Goal: Check status: Check status

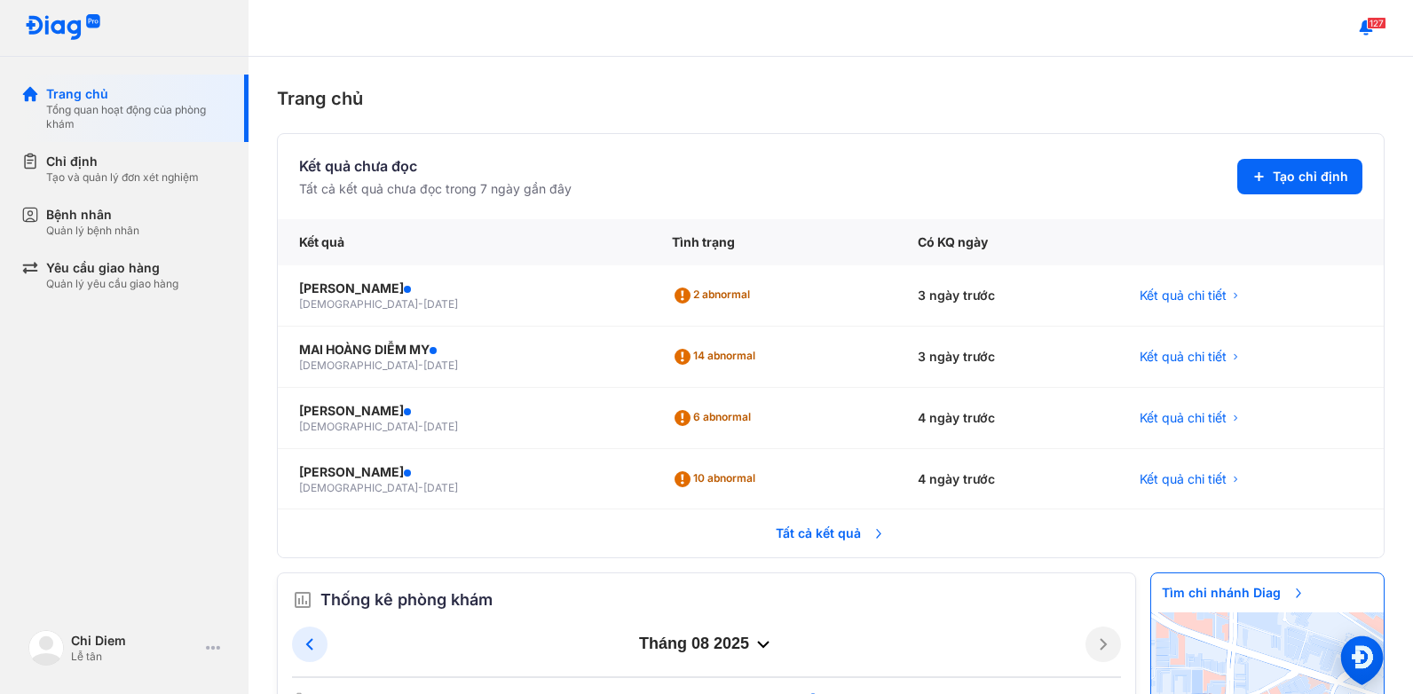
click at [812, 534] on span "Tất cả kết quả" at bounding box center [830, 533] width 131 height 39
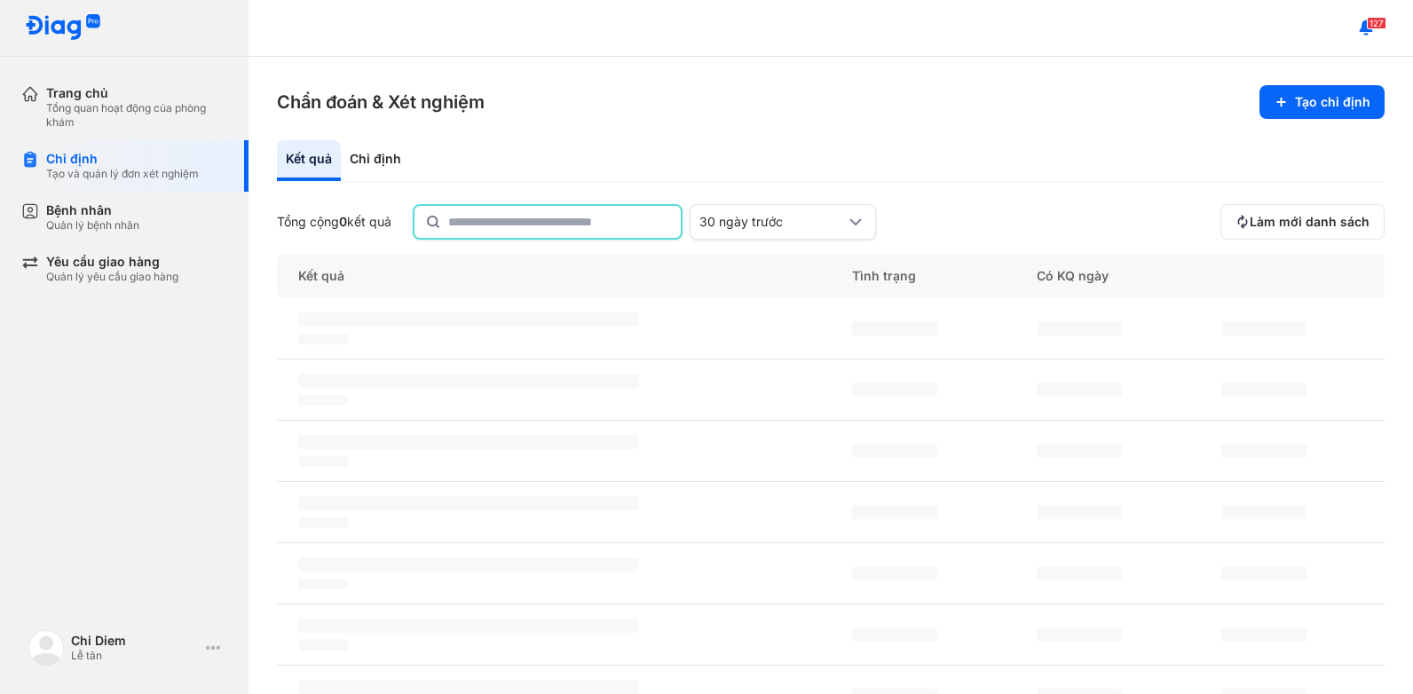
click at [592, 226] on input "text" at bounding box center [559, 222] width 222 height 32
type input "*"
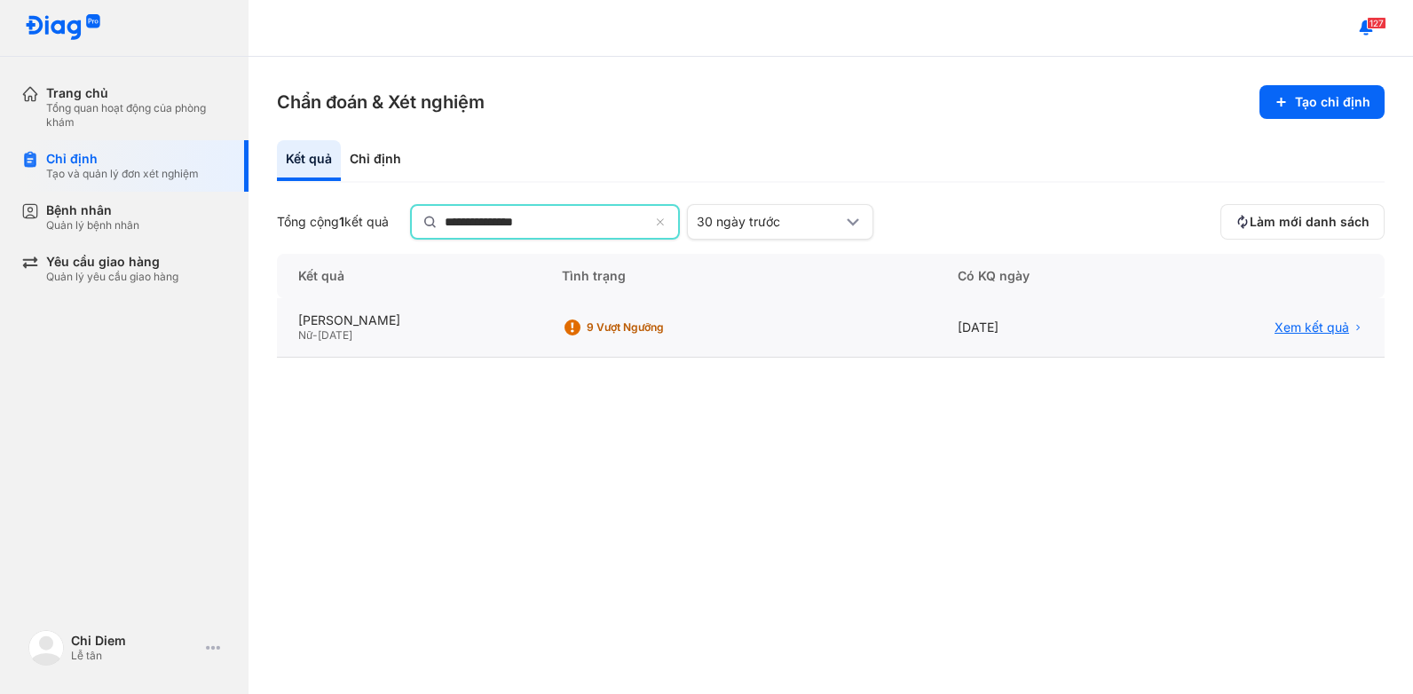
type input "**********"
click at [1334, 327] on span "Xem kết quả" at bounding box center [1311, 327] width 75 height 16
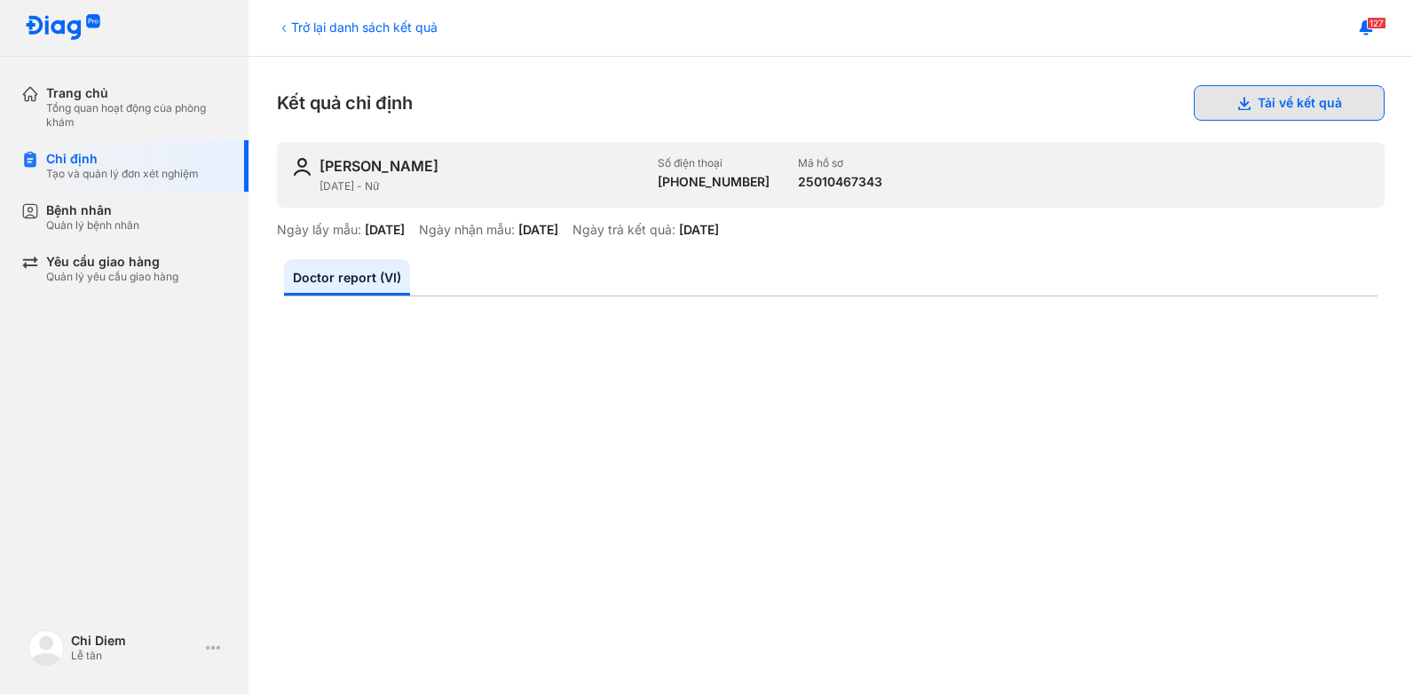
click at [1327, 111] on button "Tải về kết quả" at bounding box center [1288, 102] width 191 height 35
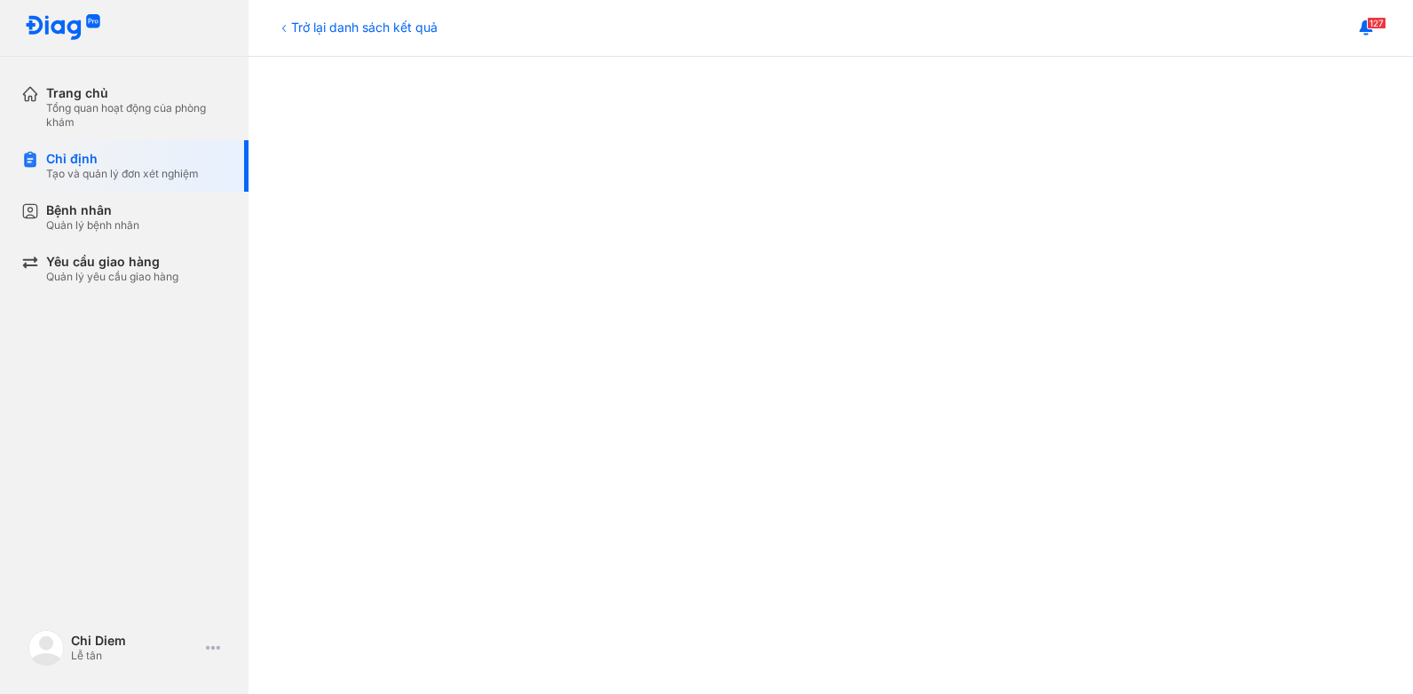
scroll to position [444, 0]
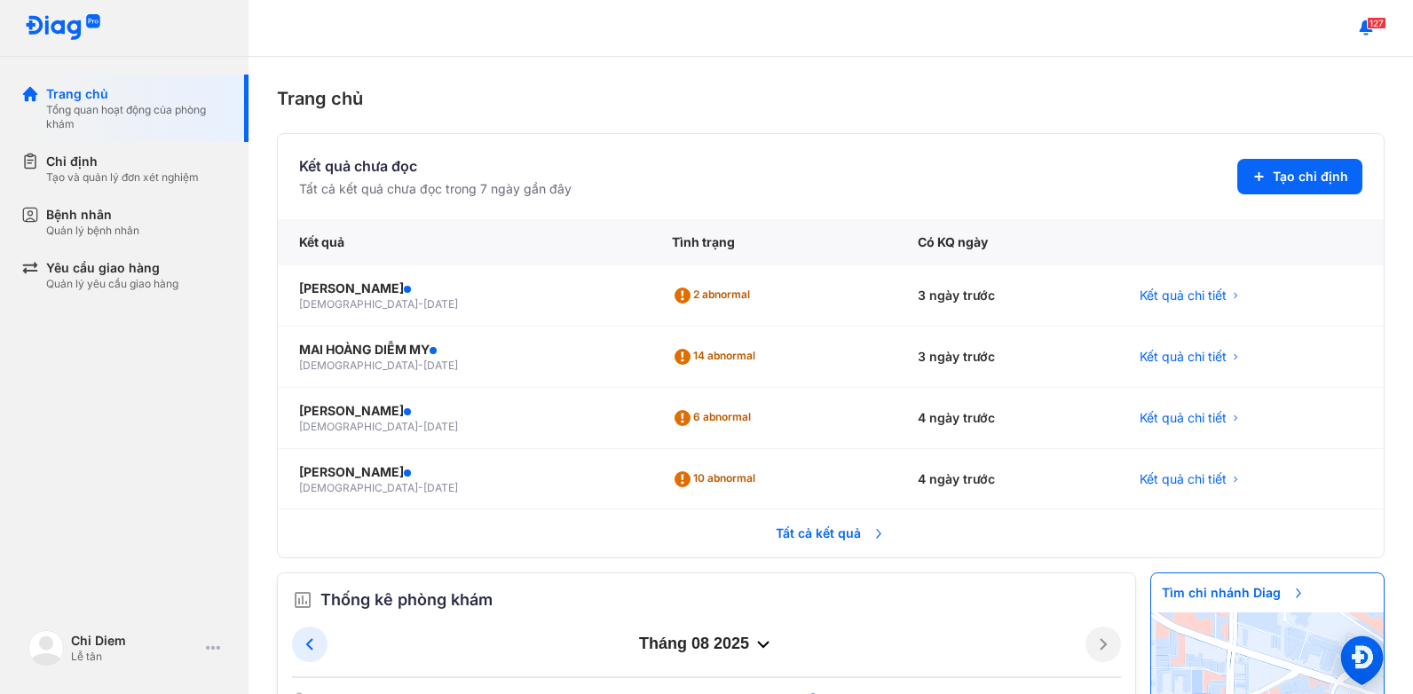
click at [810, 536] on span "Tất cả kết quả" at bounding box center [830, 533] width 131 height 39
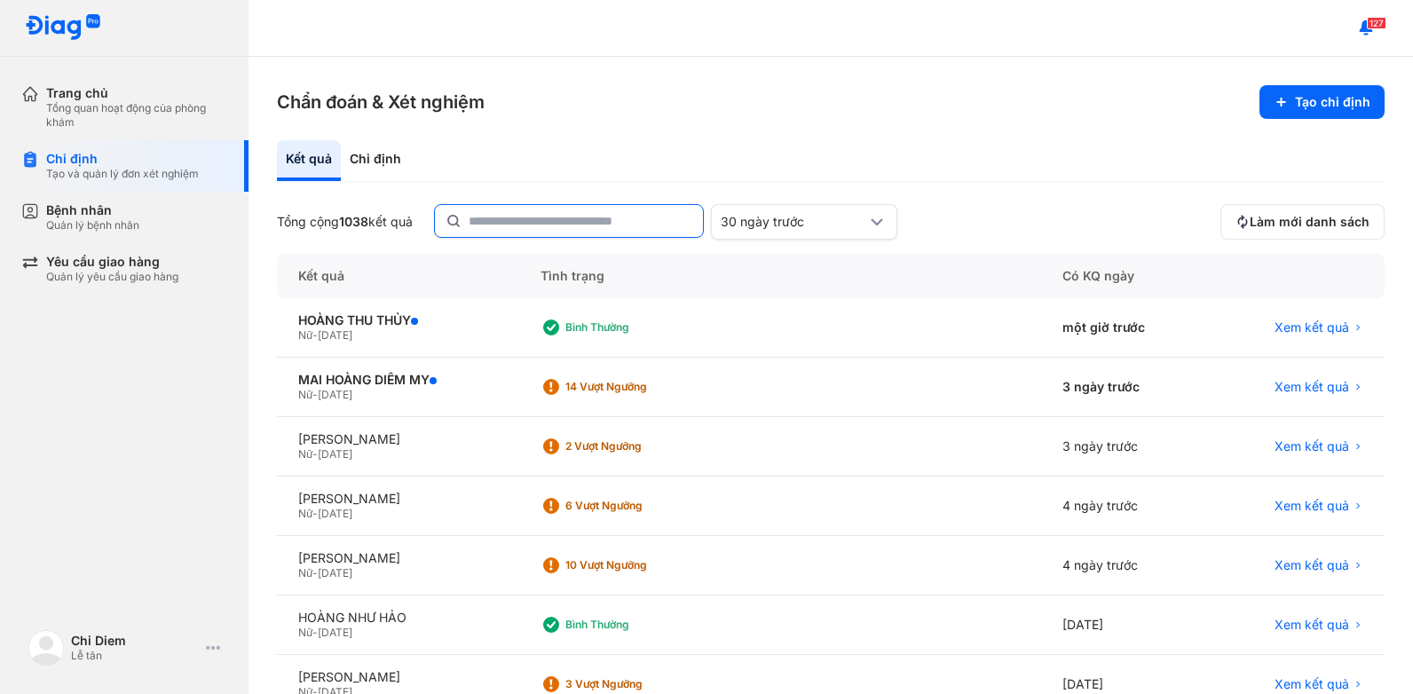
click at [637, 220] on input "text" at bounding box center [581, 221] width 224 height 32
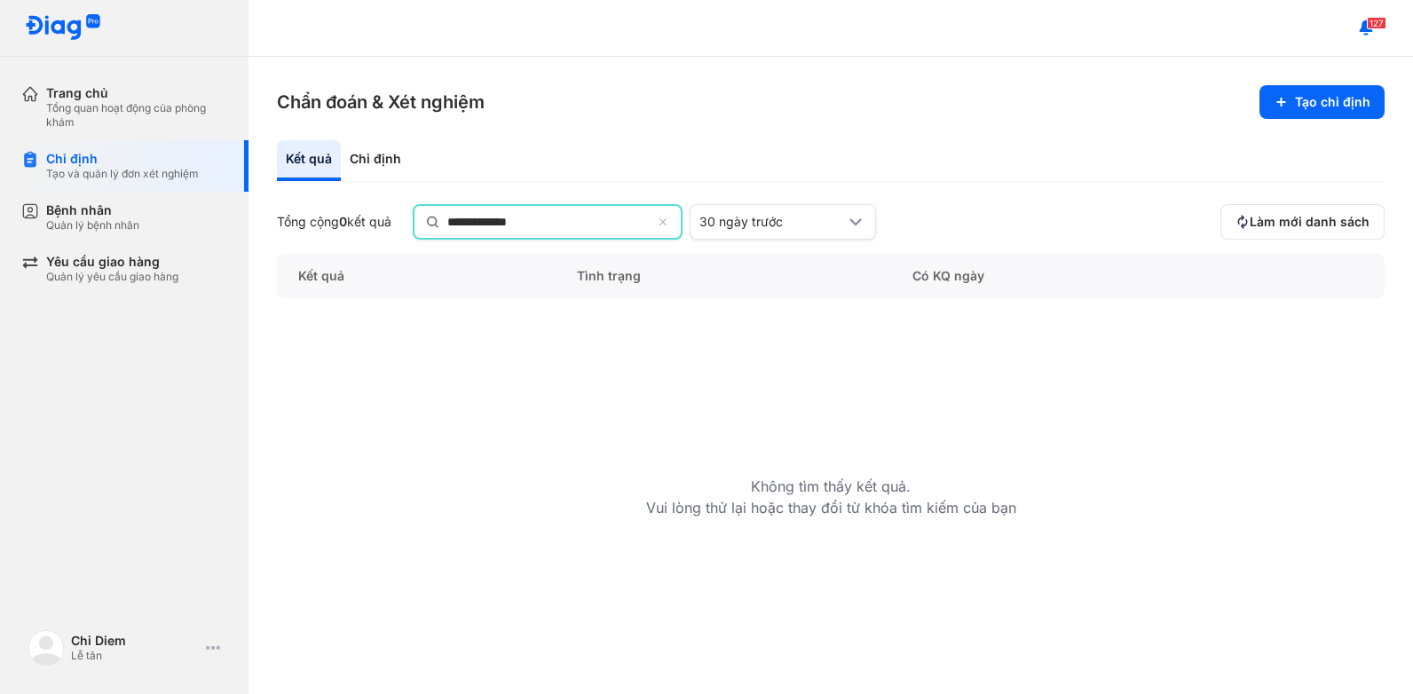
type input "**********"
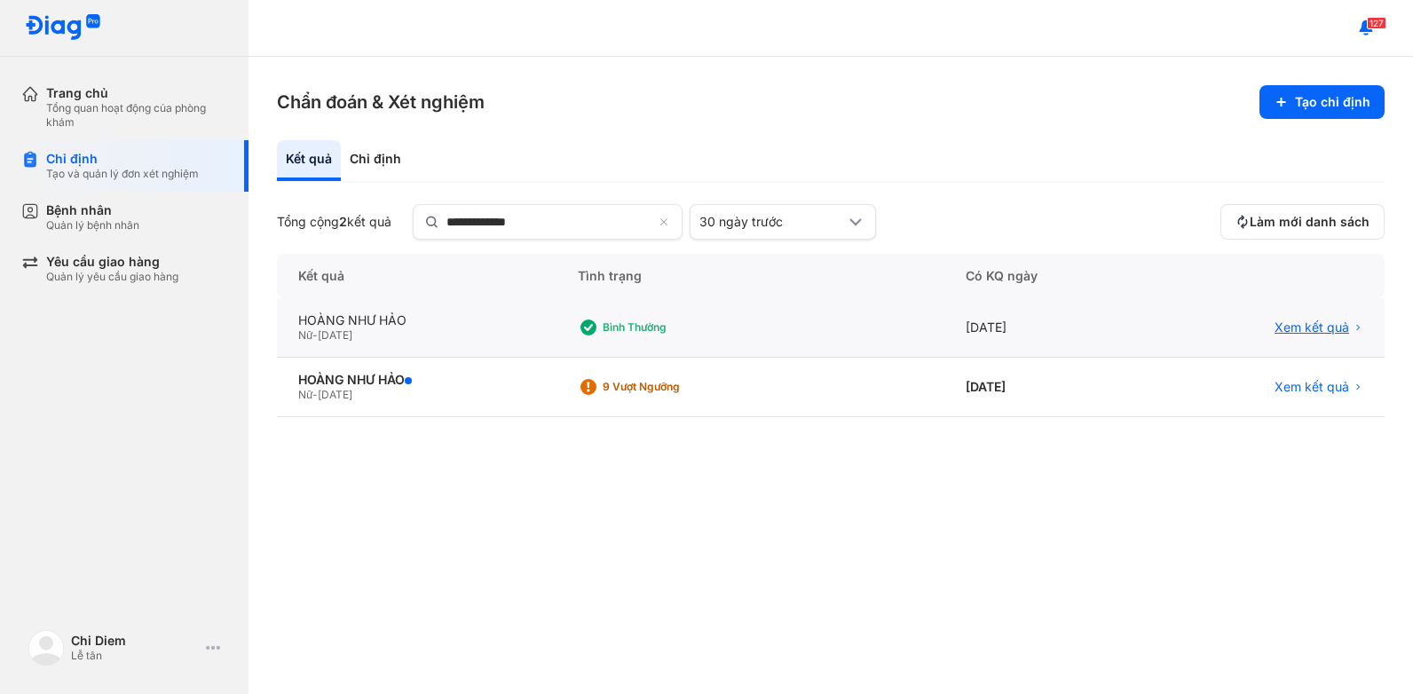
click at [1327, 325] on span "Xem kết quả" at bounding box center [1311, 327] width 75 height 16
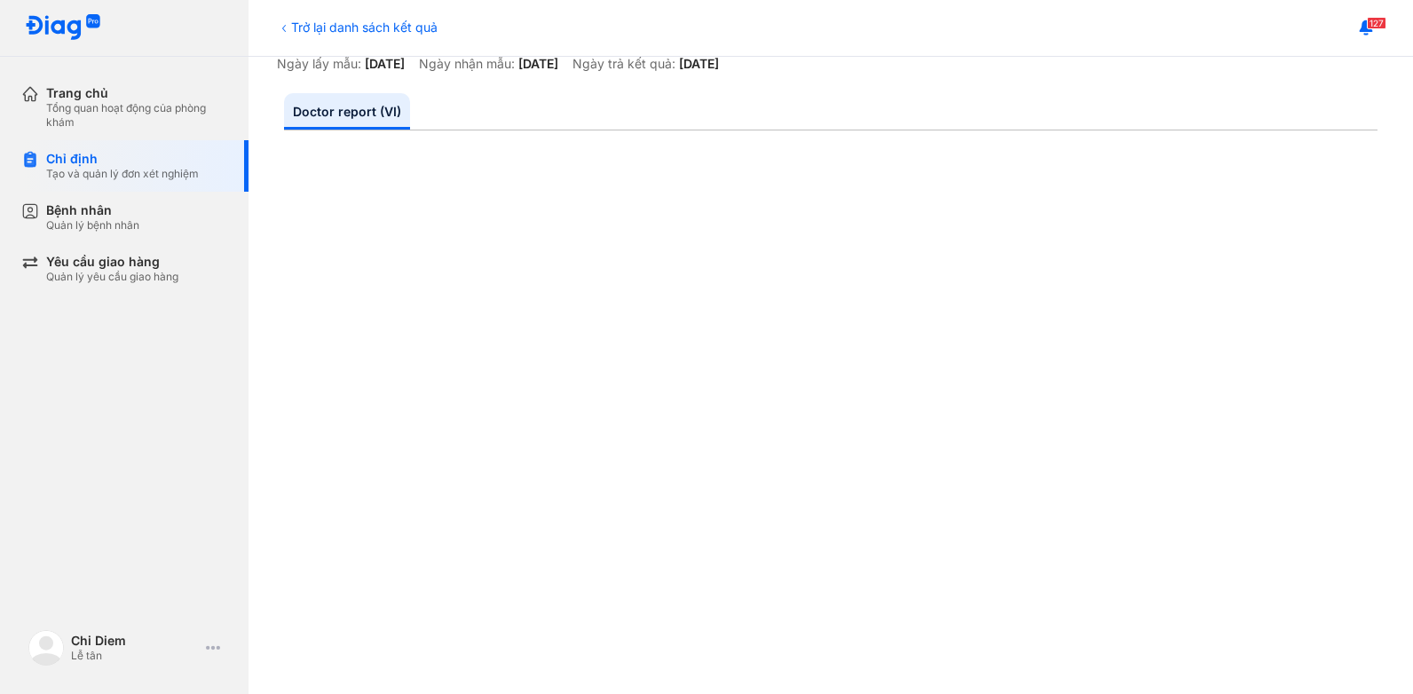
scroll to position [177, 0]
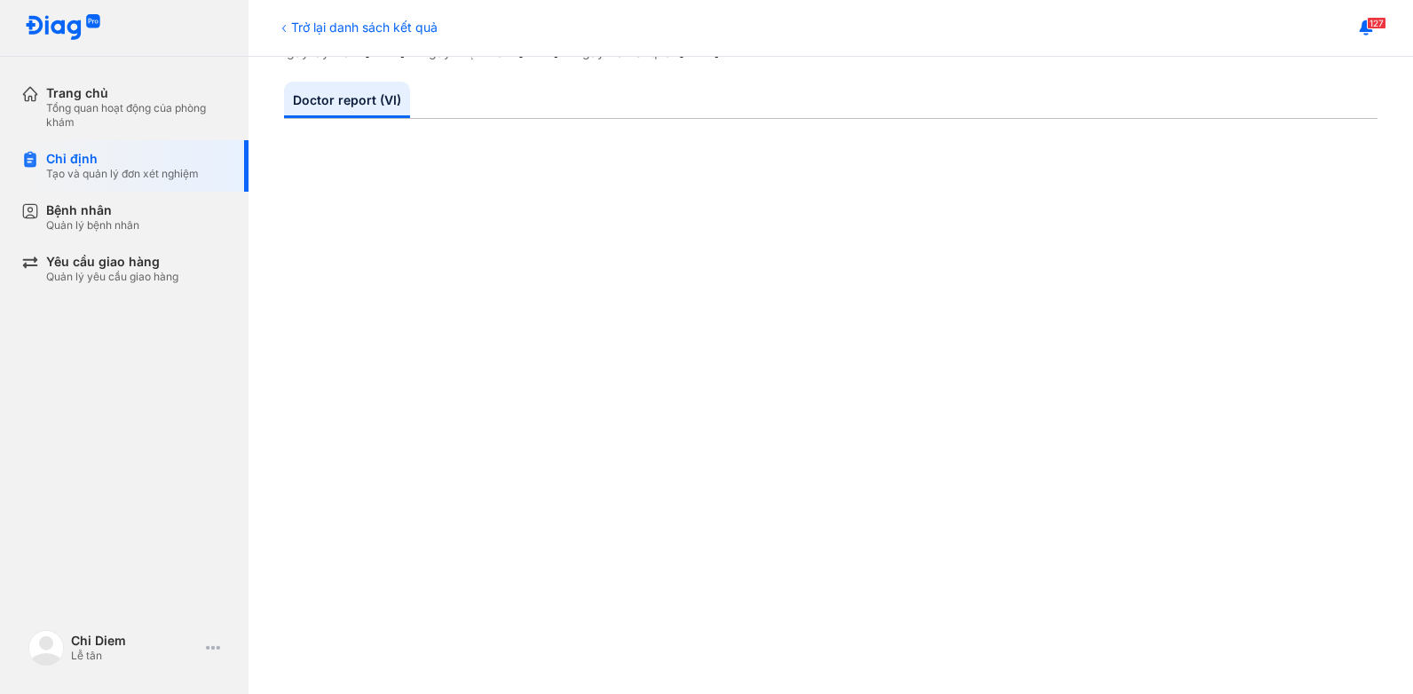
click at [1326, 98] on ul "Doctor report (VI)" at bounding box center [830, 100] width 1093 height 37
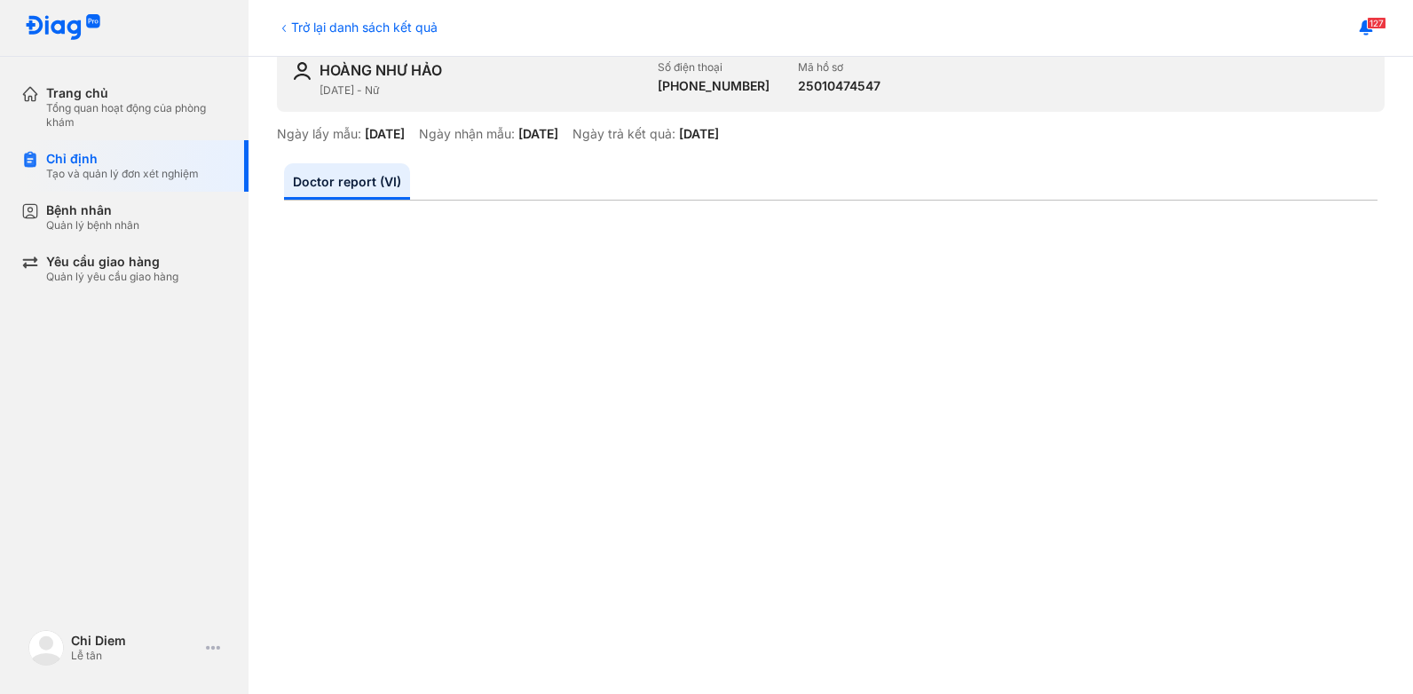
scroll to position [0, 0]
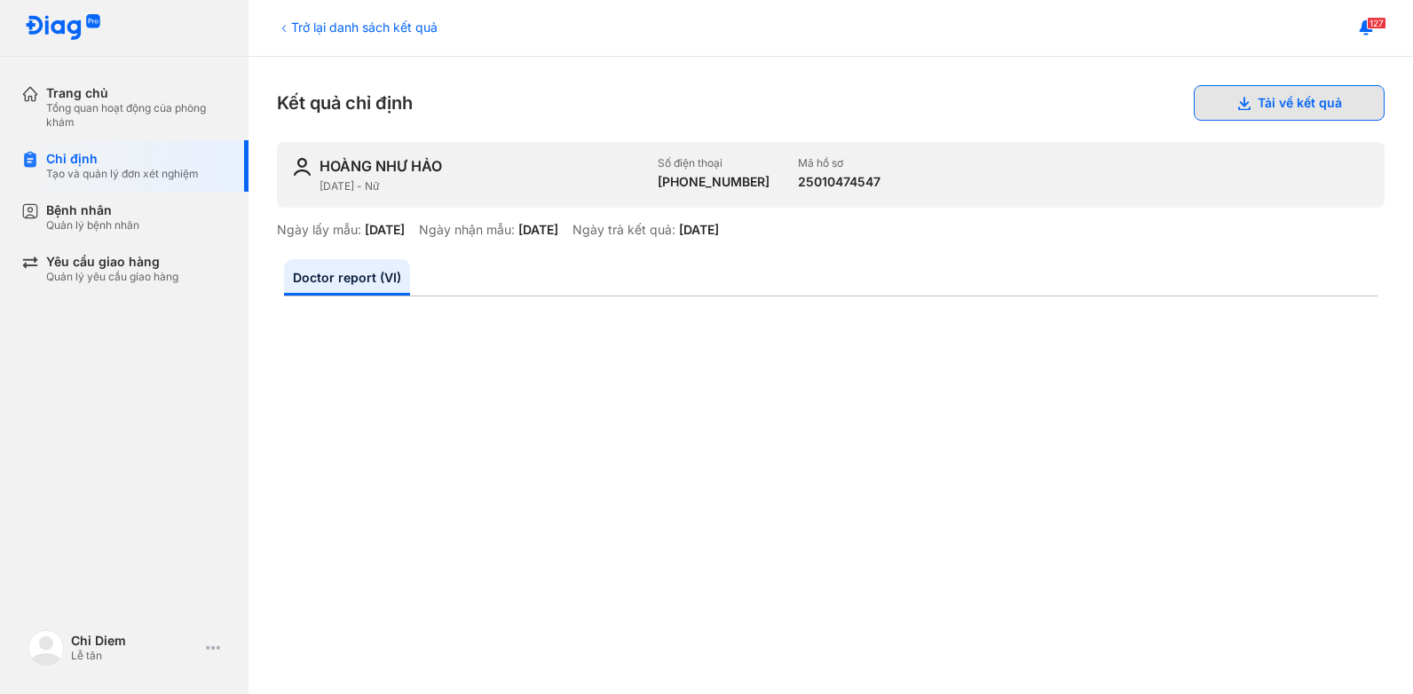
click at [1270, 101] on button "Tải về kết quả" at bounding box center [1288, 102] width 191 height 35
